Goal: Information Seeking & Learning: Learn about a topic

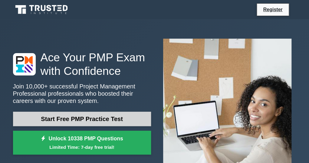
click at [68, 121] on link "Start Free PMP Practice Test" at bounding box center [82, 119] width 138 height 15
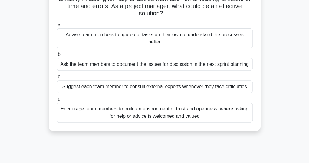
scroll to position [57, 0]
